Goal: Task Accomplishment & Management: Manage account settings

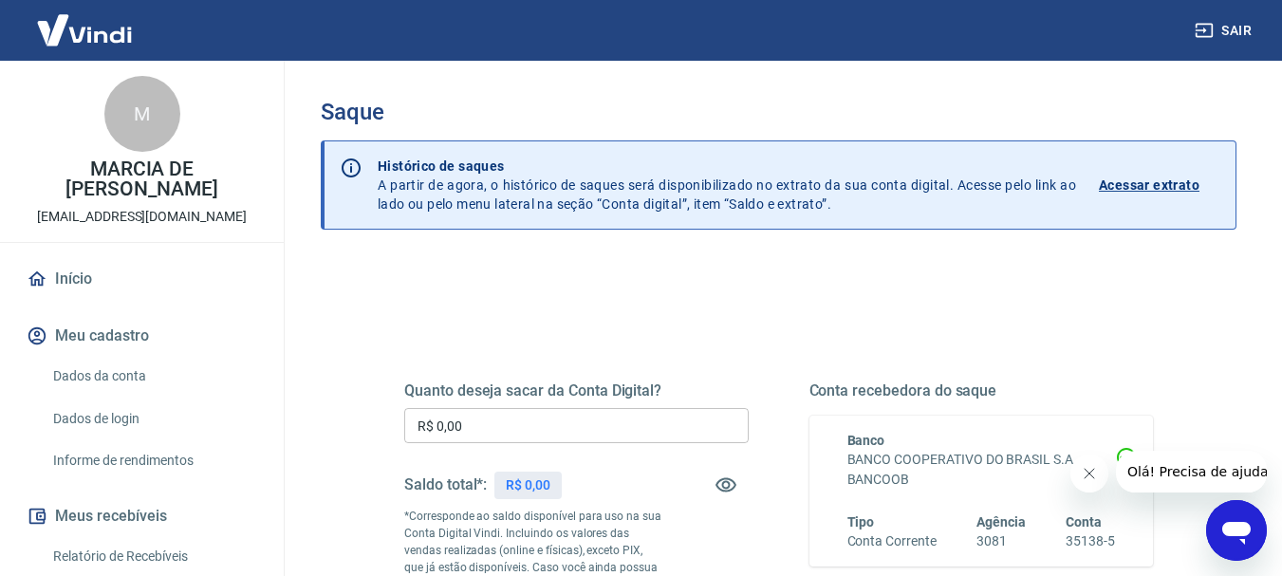
scroll to position [190, 0]
